Goal: Find specific page/section: Find specific page/section

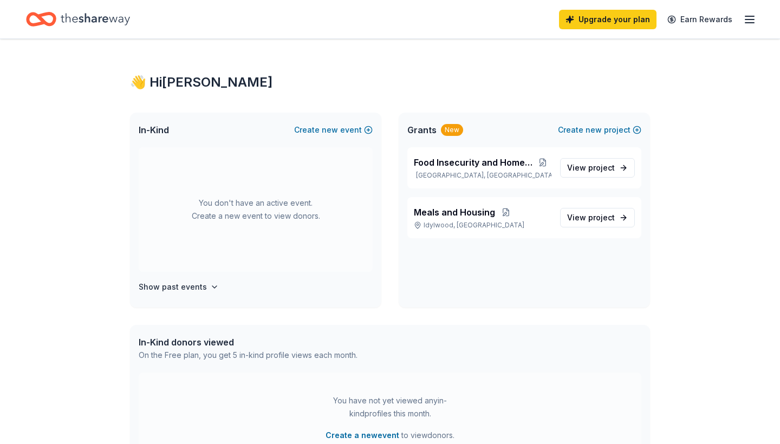
click at [442, 72] on div "👋 Hi Tammy In-Kind Create new event You don't have an active event. Create a ne…" at bounding box center [390, 344] width 555 height 611
click at [567, 164] on link "View project" at bounding box center [597, 168] width 75 height 20
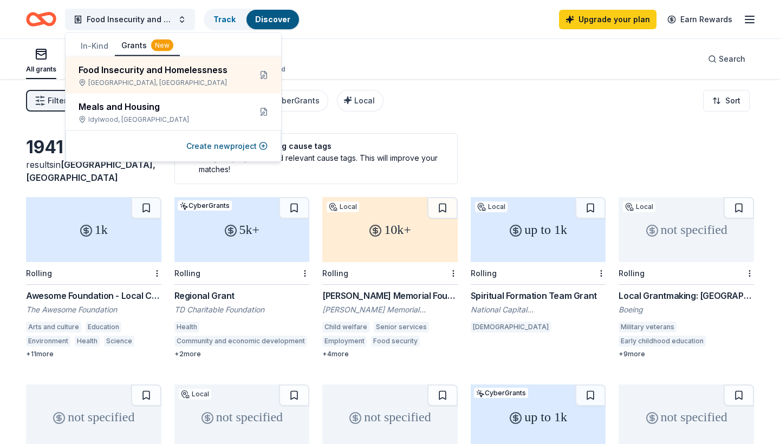
click at [131, 44] on button "Grants New" at bounding box center [147, 46] width 65 height 21
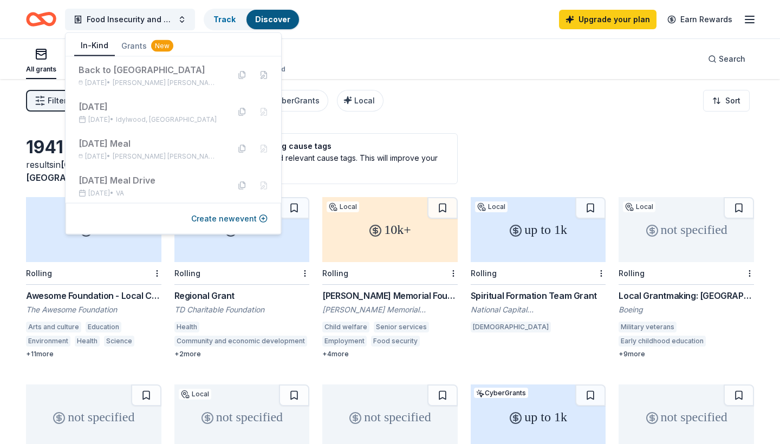
click at [82, 48] on button "In-Kind" at bounding box center [94, 46] width 41 height 21
click at [111, 81] on div "[DATE] • [PERSON_NAME] [PERSON_NAME], [GEOGRAPHIC_DATA]" at bounding box center [150, 83] width 142 height 9
